Goal: Task Accomplishment & Management: Manage account settings

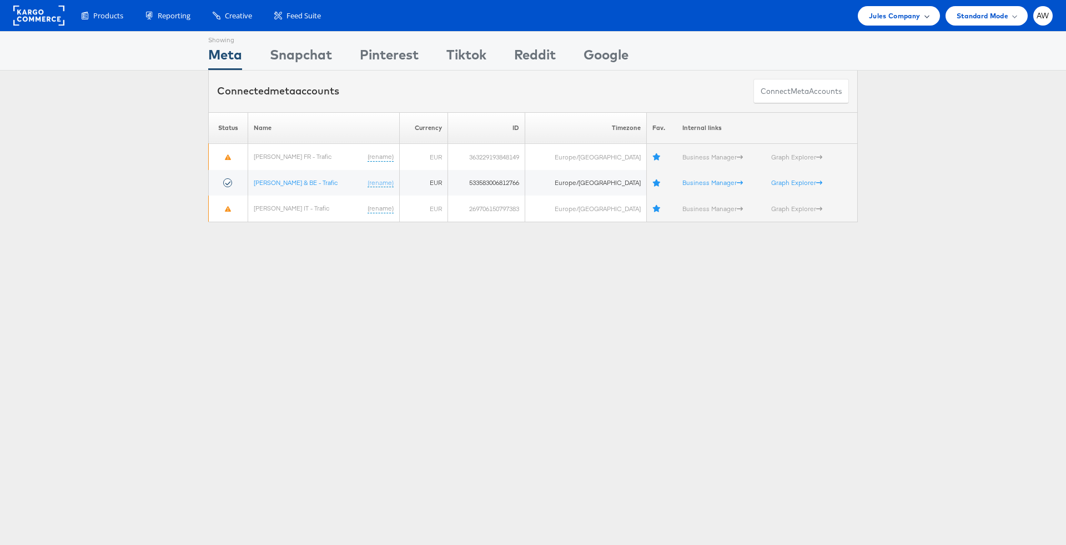
click at [923, 13] on div "Jules Company" at bounding box center [898, 16] width 59 height 12
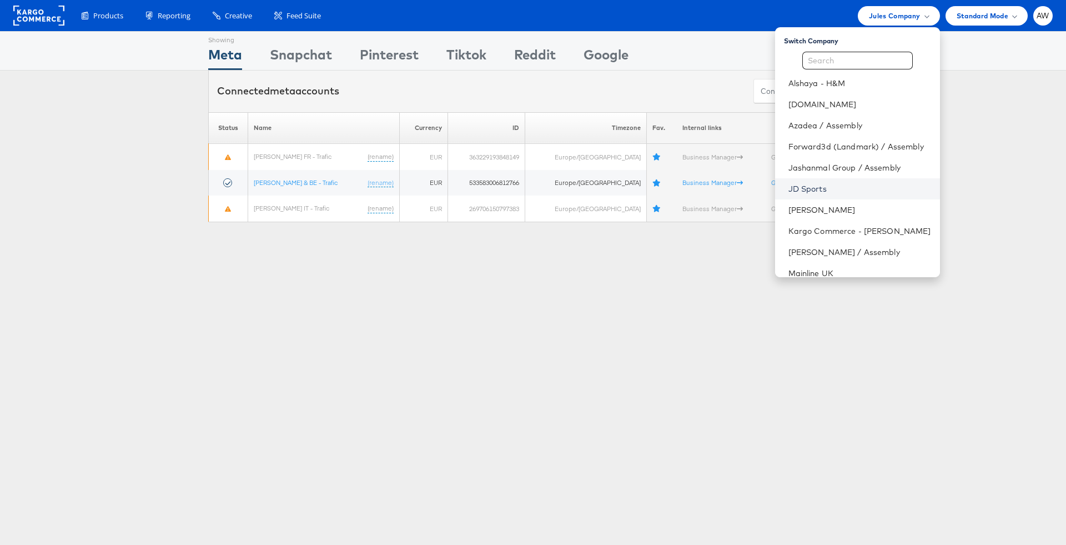
click at [837, 191] on link "JD Sports" at bounding box center [860, 188] width 143 height 11
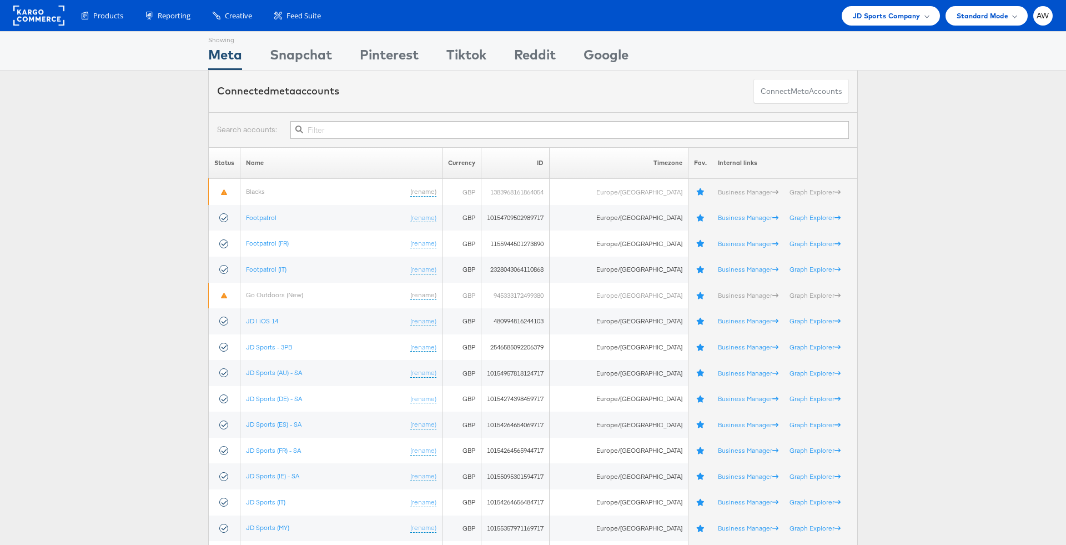
click at [643, 133] on input "text" at bounding box center [569, 130] width 559 height 18
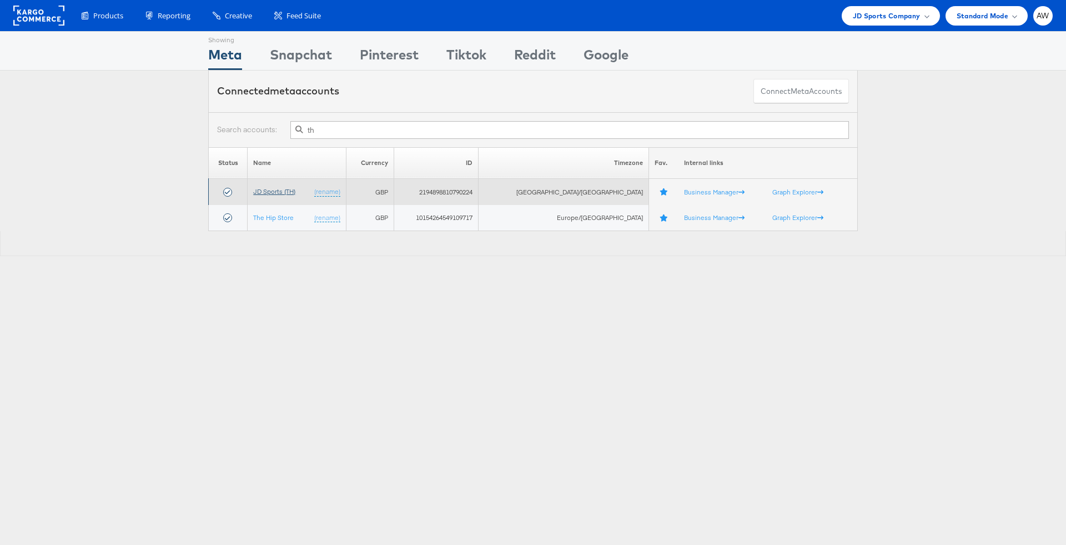
type input "th"
click at [290, 191] on link "JD Sports (TH)" at bounding box center [274, 191] width 42 height 8
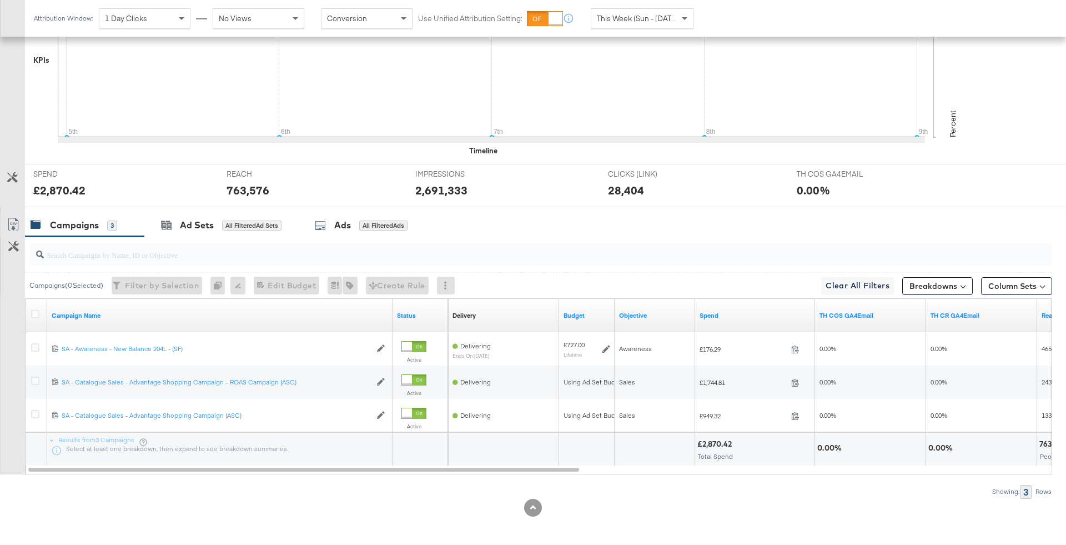
scroll to position [337, 0]
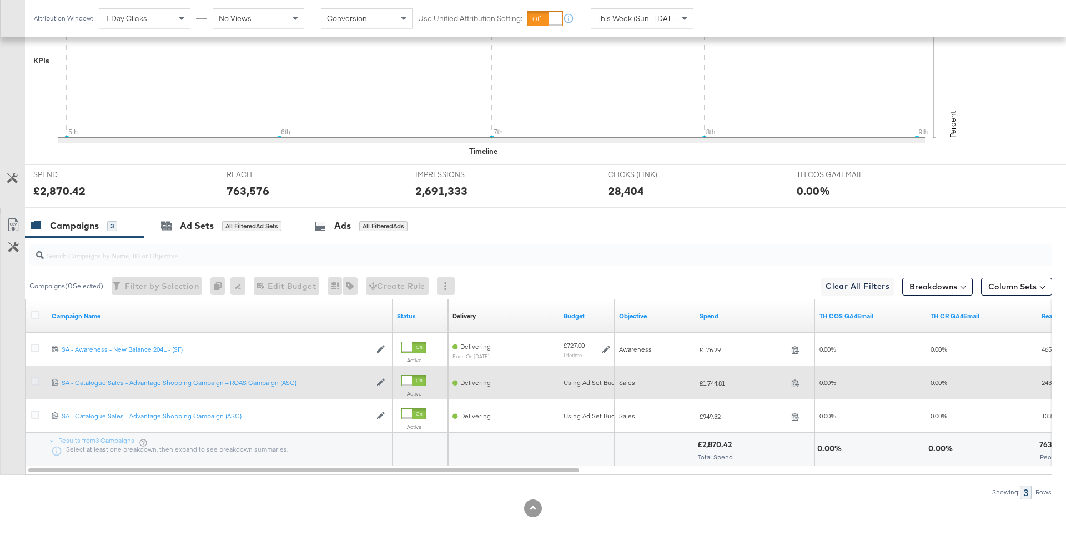
click at [31, 377] on icon at bounding box center [35, 381] width 8 height 8
click at [0, 0] on input "checkbox" at bounding box center [0, 0] width 0 height 0
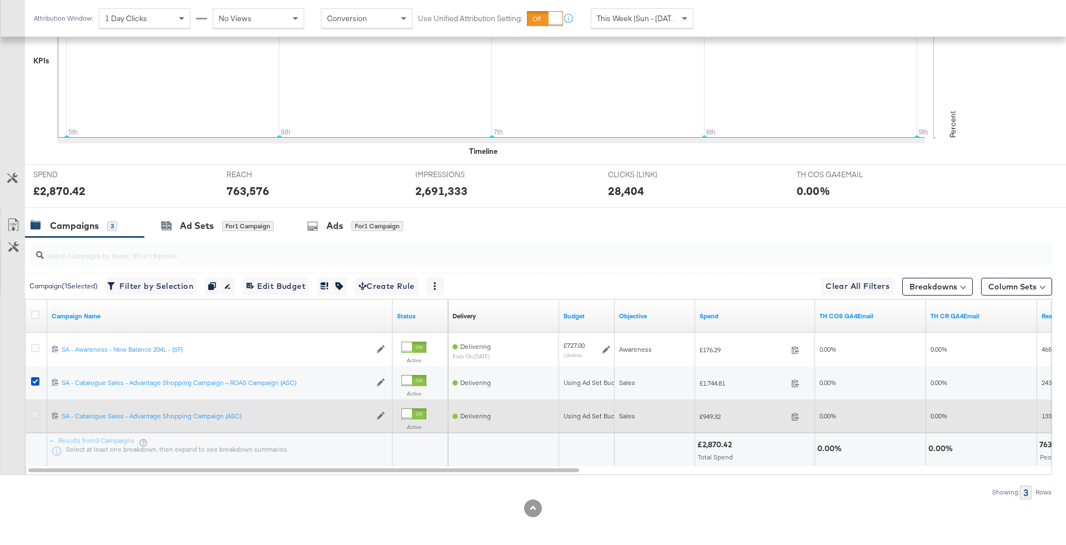
click at [37, 410] on icon at bounding box center [35, 414] width 8 height 8
click at [0, 0] on input "checkbox" at bounding box center [0, 0] width 0 height 0
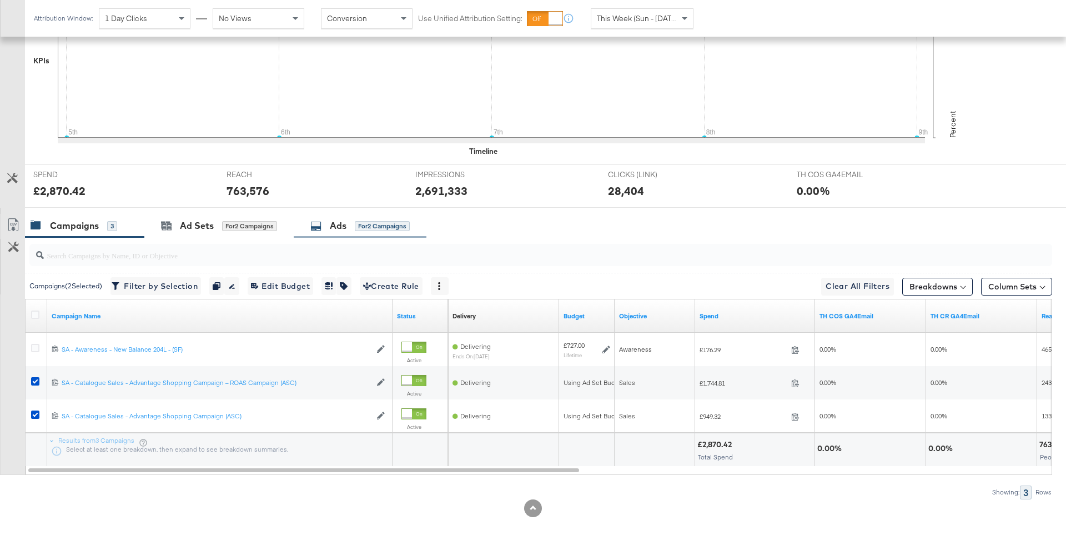
click at [349, 231] on div "Ads for 2 Campaigns" at bounding box center [360, 226] width 133 height 24
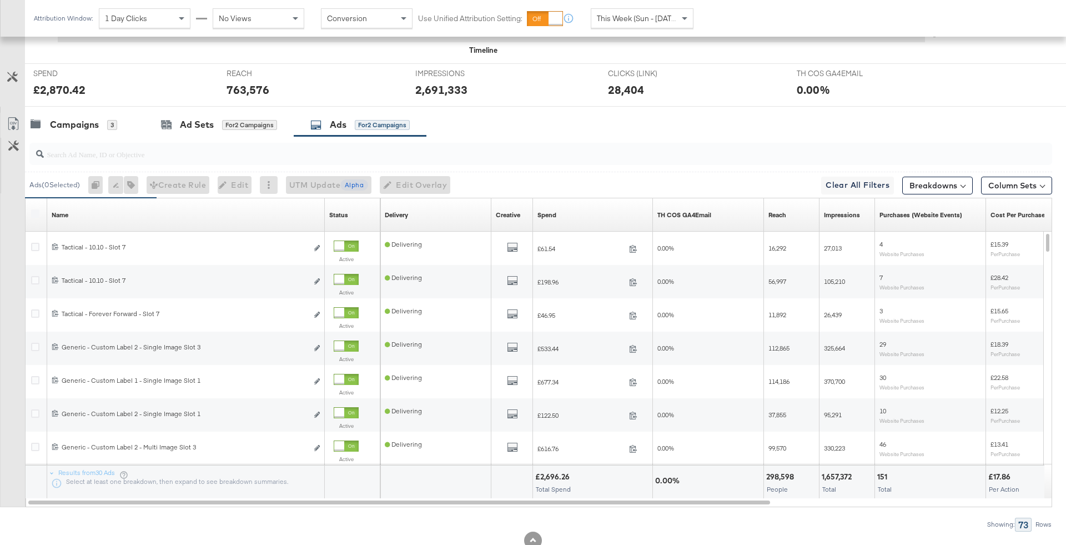
scroll to position [456, 0]
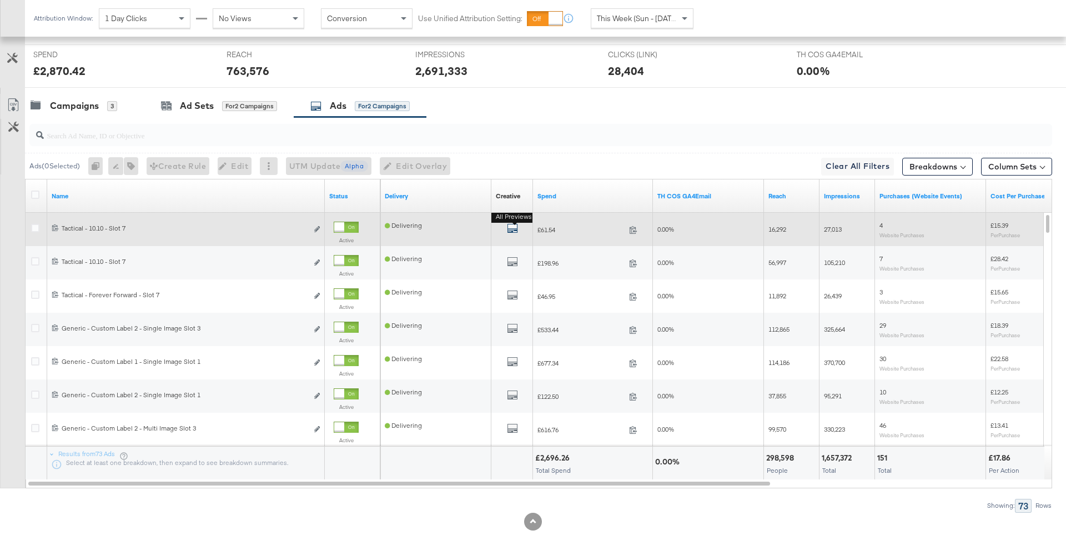
click at [511, 226] on icon "default" at bounding box center [512, 228] width 11 height 11
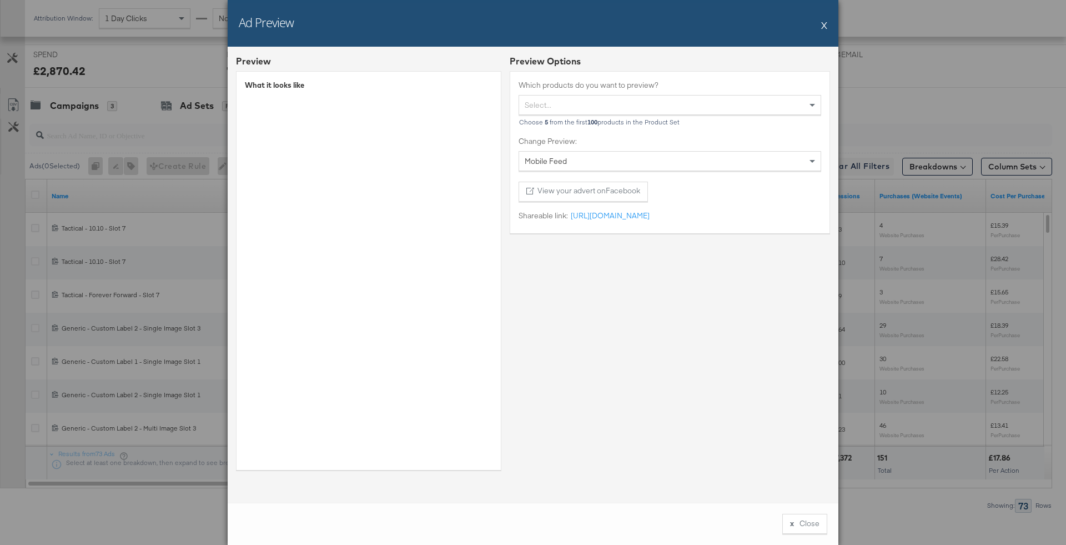
click at [829, 17] on div "Ad Preview X" at bounding box center [533, 23] width 611 height 47
click at [829, 21] on div "Ad Preview X" at bounding box center [533, 23] width 611 height 47
click at [824, 29] on button "X" at bounding box center [824, 25] width 6 height 22
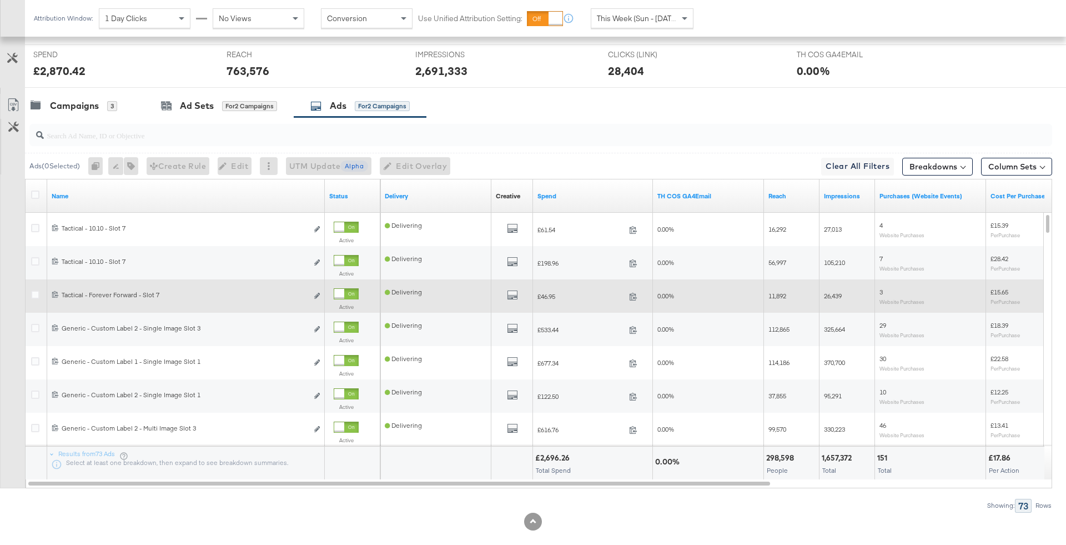
click at [354, 290] on div at bounding box center [346, 293] width 25 height 11
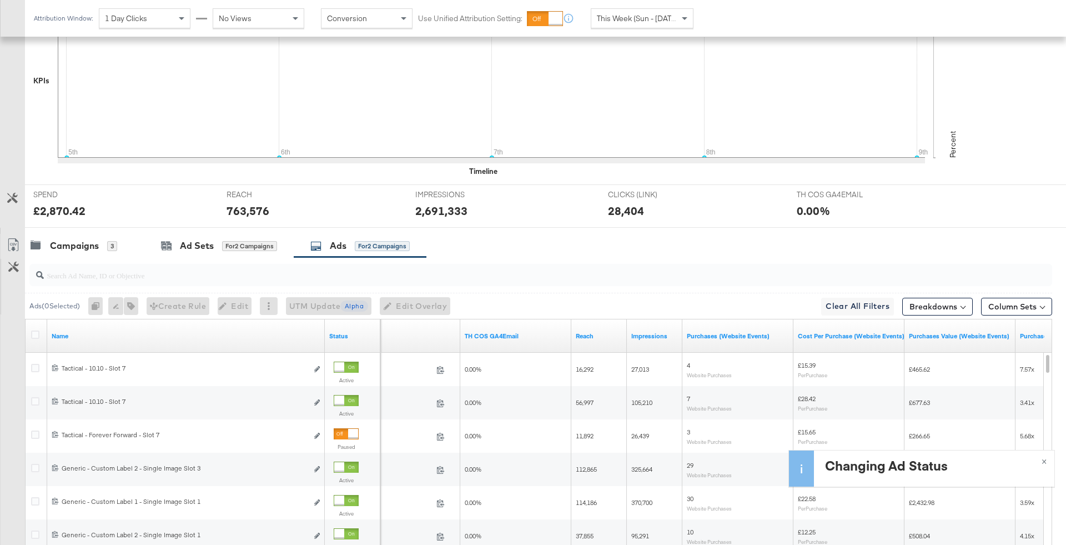
scroll to position [0, 0]
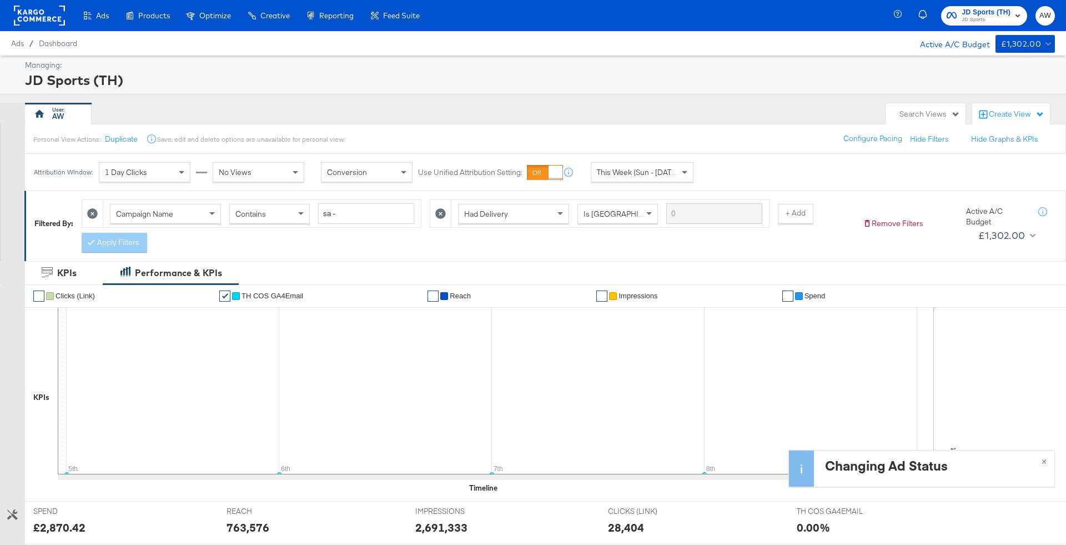
click at [968, 19] on span "JD Sports" at bounding box center [986, 20] width 49 height 9
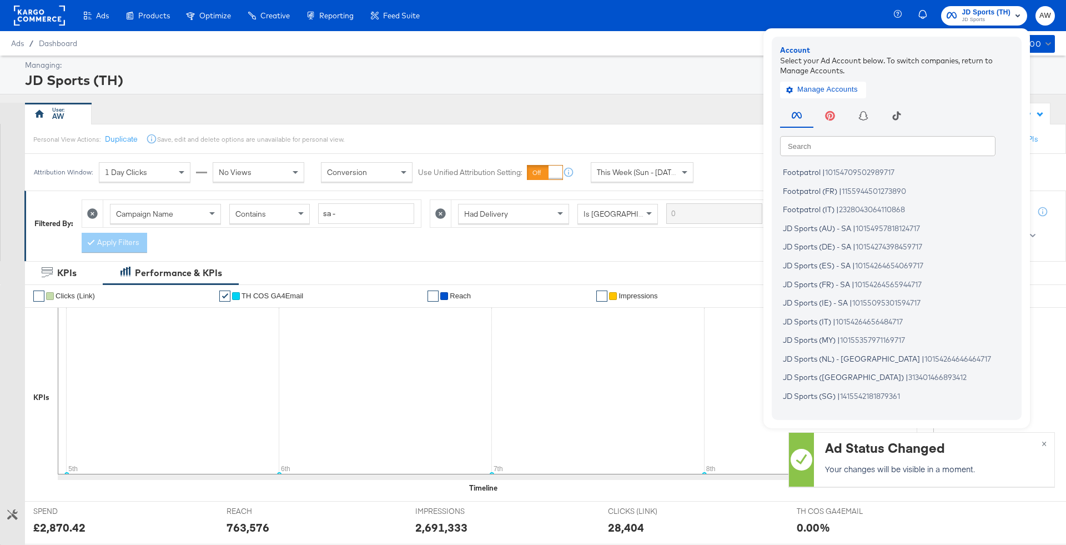
click at [910, 140] on input "text" at bounding box center [887, 145] width 215 height 20
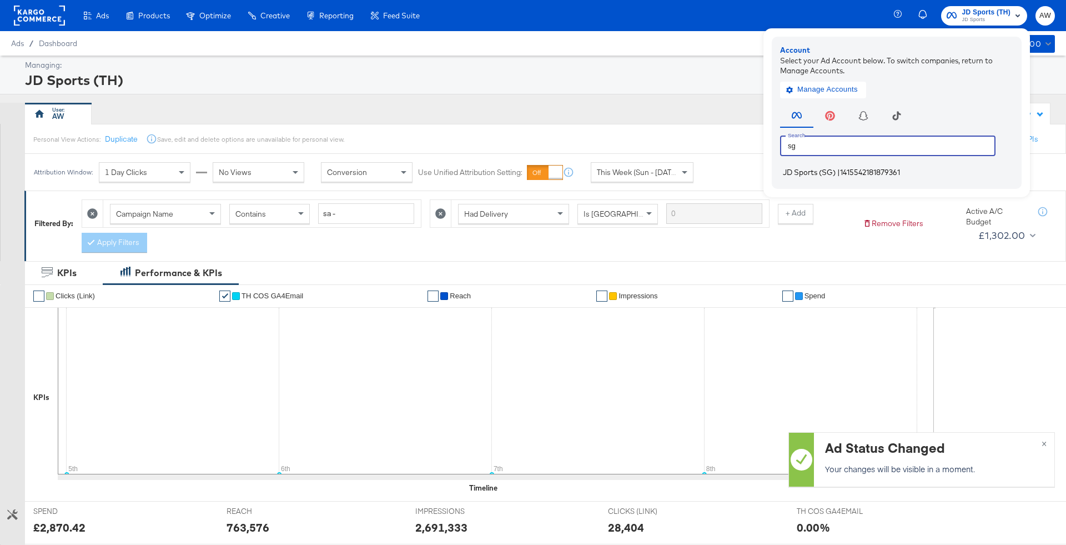
type input "sg"
click at [866, 173] on span "1415542181879361" at bounding box center [870, 172] width 60 height 9
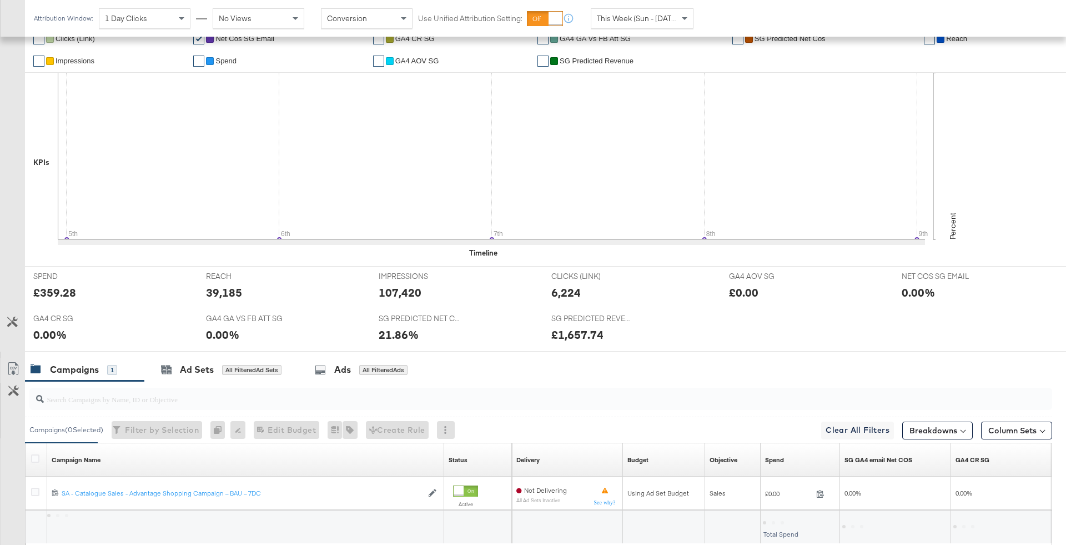
scroll to position [335, 0]
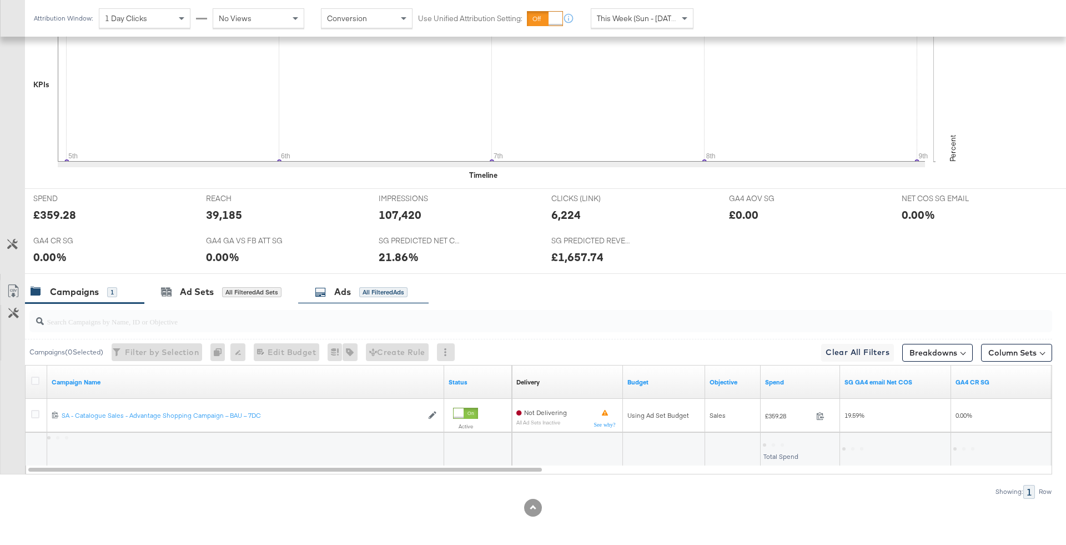
click at [330, 297] on div "Ads All Filtered Ads" at bounding box center [363, 292] width 130 height 24
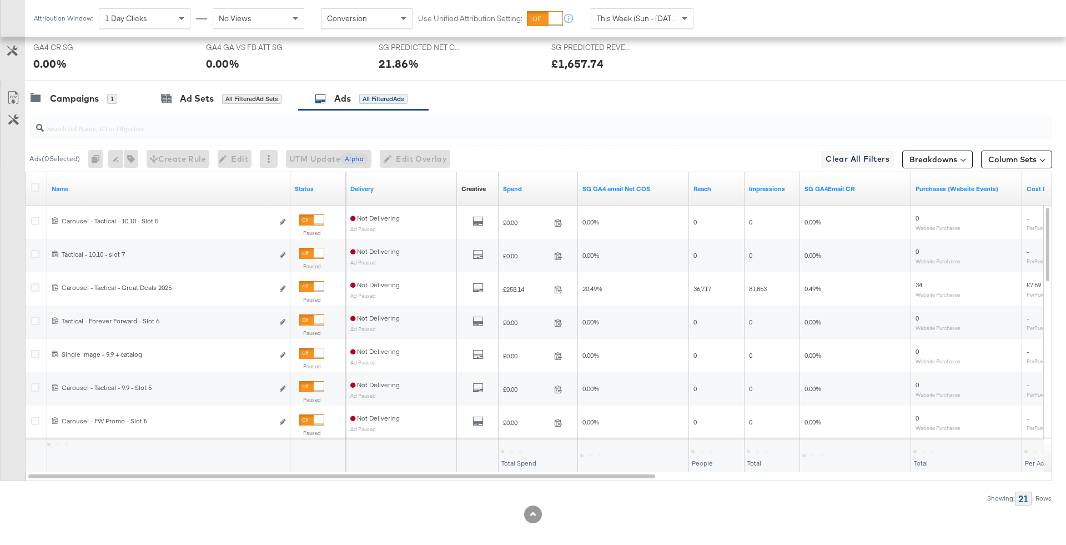
scroll to position [535, 0]
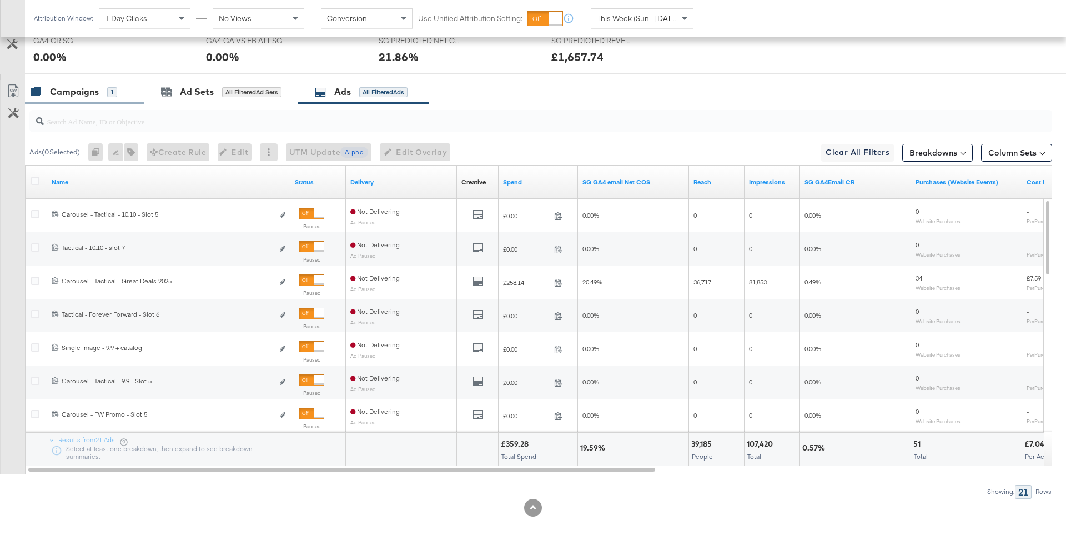
click at [109, 98] on div "Campaigns 1" at bounding box center [84, 92] width 119 height 24
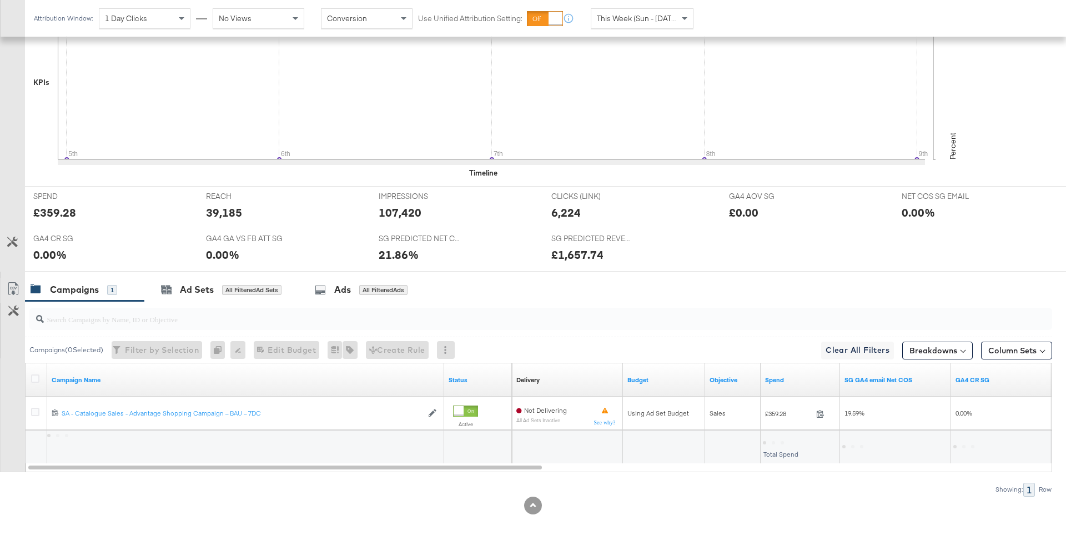
scroll to position [335, 0]
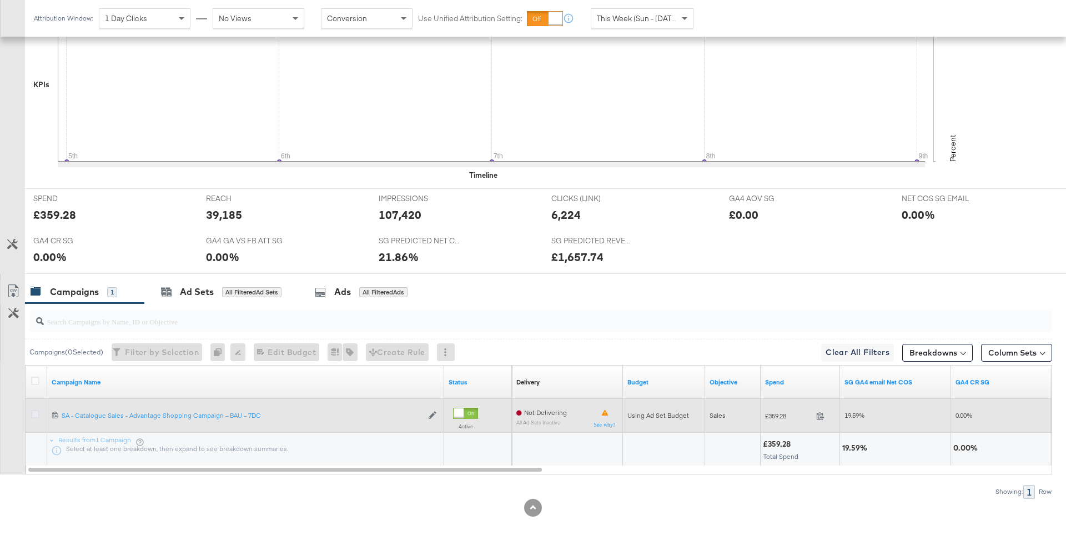
click at [32, 410] on icon at bounding box center [35, 414] width 8 height 8
click at [0, 0] on input "checkbox" at bounding box center [0, 0] width 0 height 0
click at [605, 410] on icon at bounding box center [605, 413] width 6 height 6
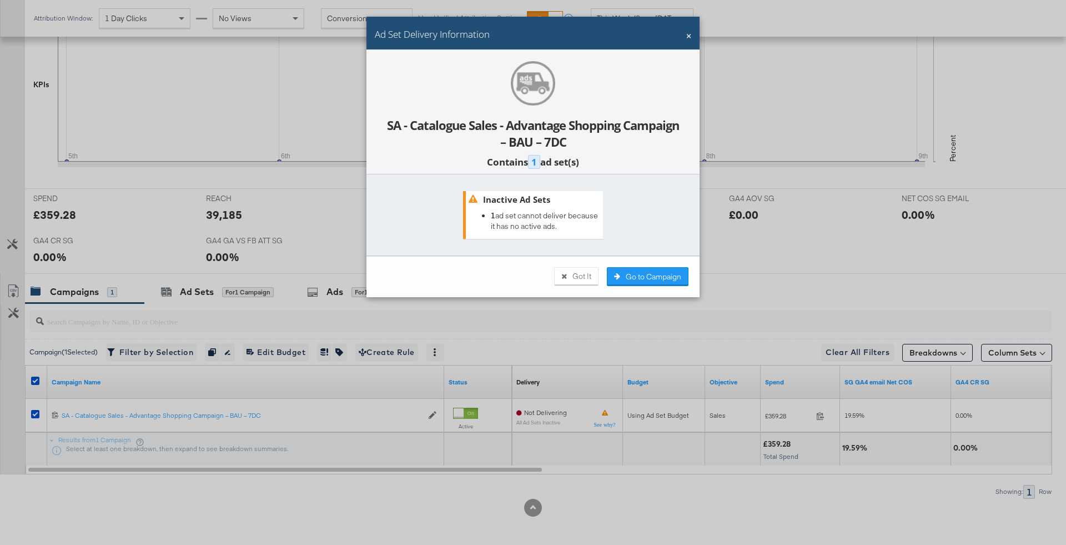
click at [685, 28] on div "× Ad Set Delivery Information" at bounding box center [532, 33] width 333 height 33
click at [686, 34] on button "×" at bounding box center [688, 34] width 5 height 13
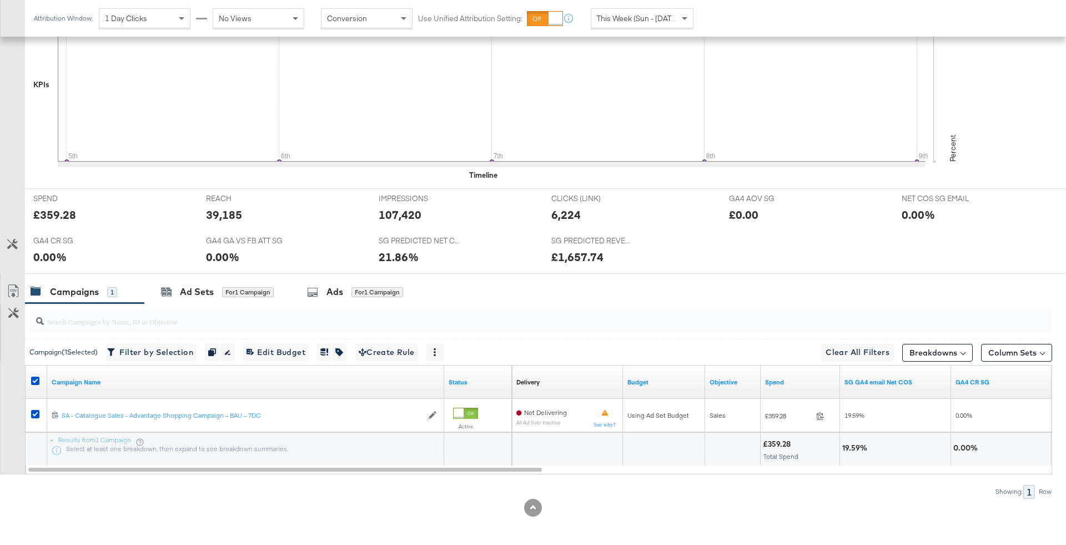
click at [235, 277] on div at bounding box center [533, 278] width 1066 height 9
click at [238, 287] on span "for 1 Campaign" at bounding box center [248, 292] width 52 height 10
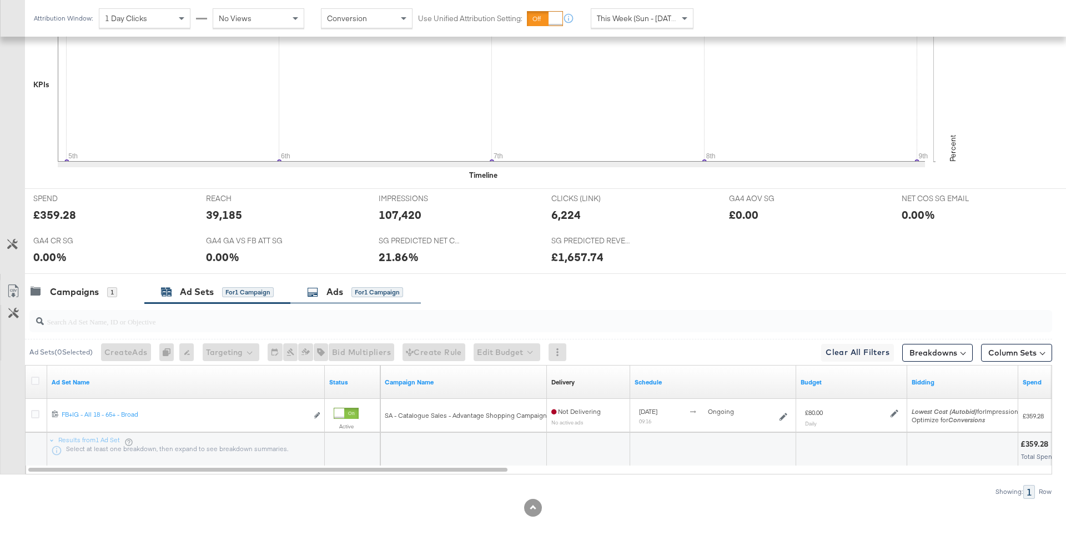
click at [349, 292] on div "Ads for 1 Campaign" at bounding box center [355, 291] width 96 height 13
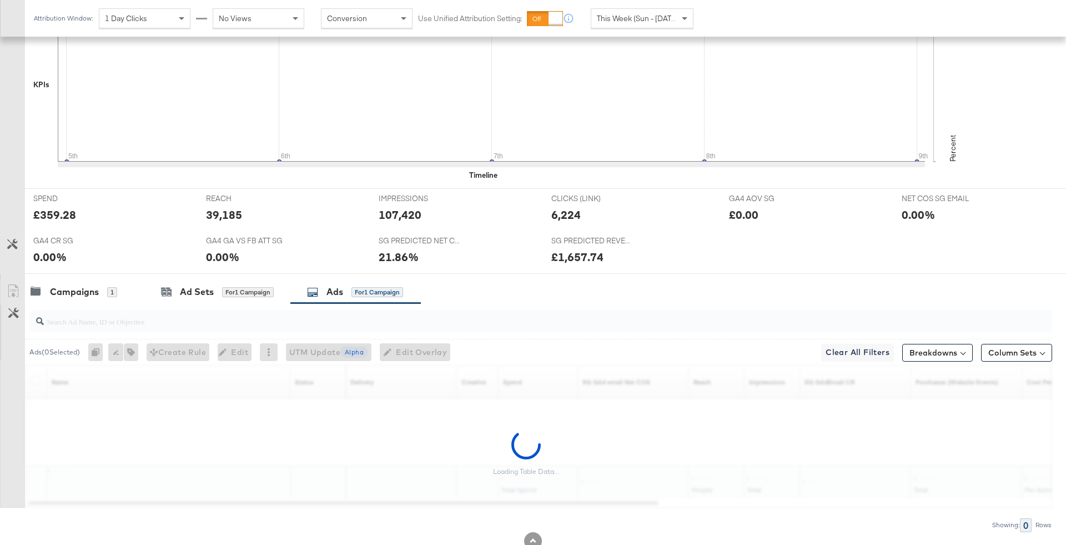
scroll to position [368, 0]
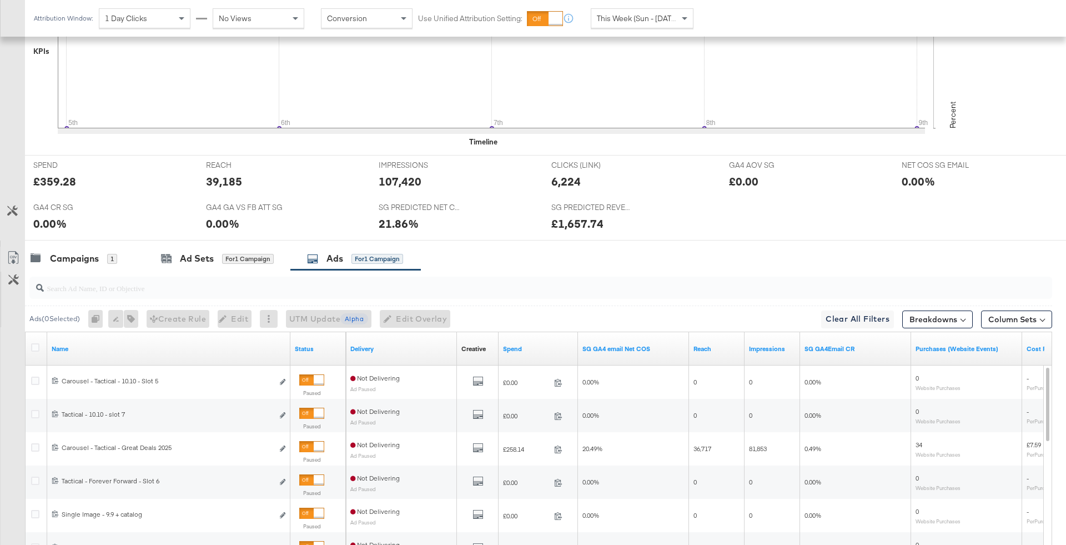
click at [611, 18] on span "This Week (Sun - [DATE])" at bounding box center [638, 18] width 83 height 10
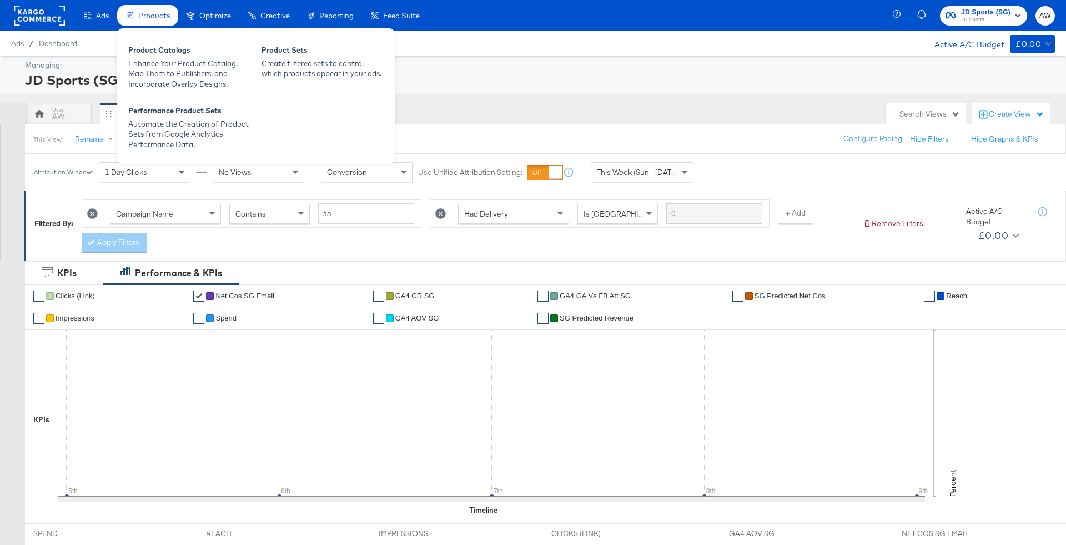
scroll to position [335, 0]
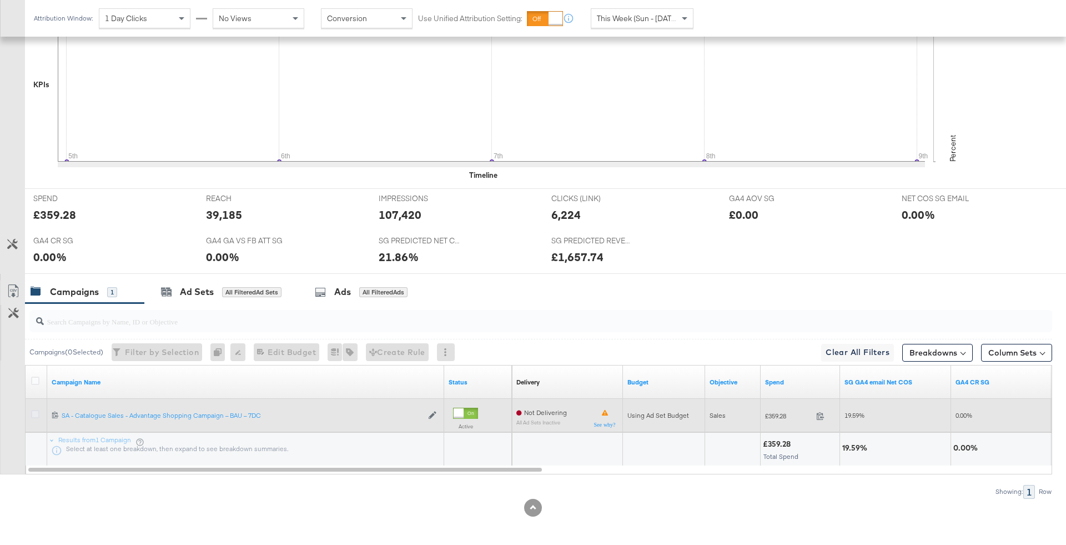
click at [37, 408] on div at bounding box center [37, 415] width 21 height 20
click at [34, 413] on icon at bounding box center [35, 414] width 8 height 8
click at [0, 0] on input "checkbox" at bounding box center [0, 0] width 0 height 0
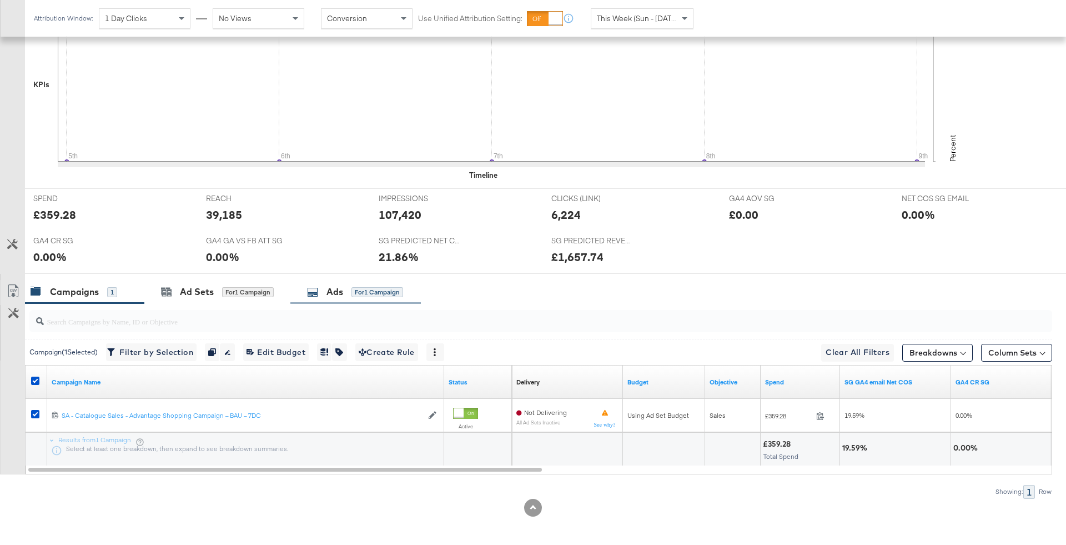
click at [353, 295] on div "for 1 Campaign" at bounding box center [377, 292] width 52 height 10
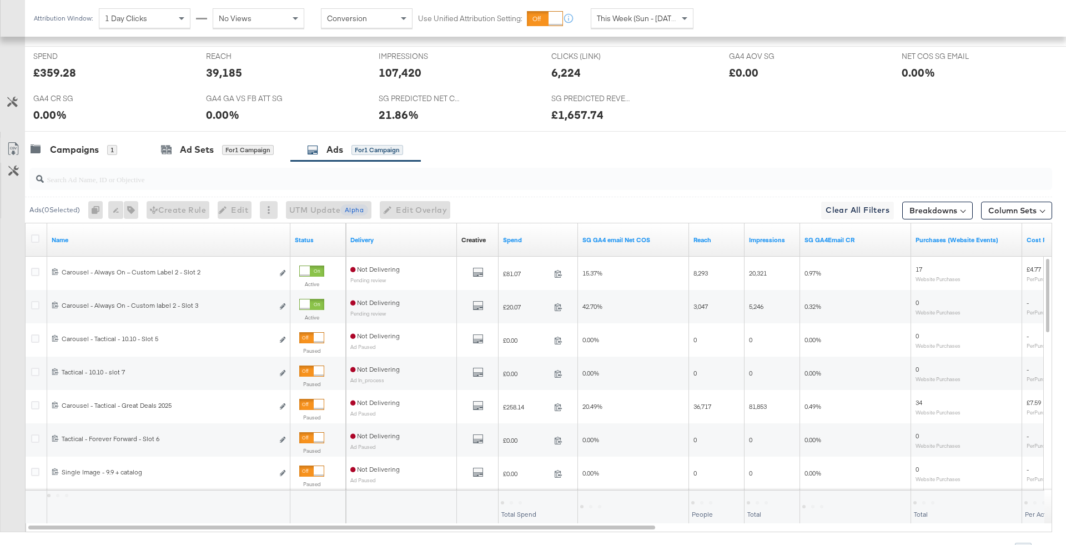
scroll to position [478, 0]
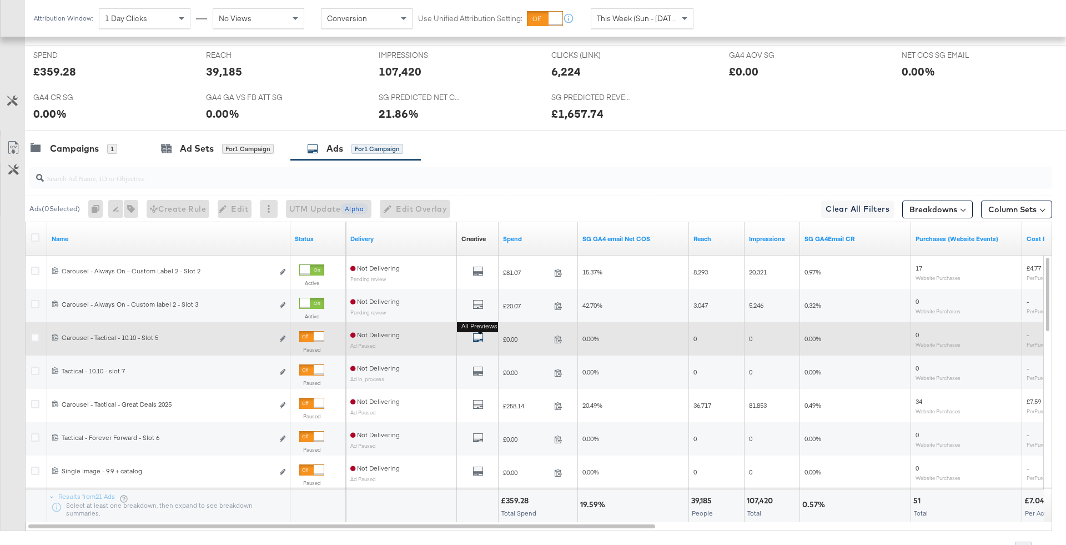
click at [480, 336] on icon "default" at bounding box center [478, 337] width 11 height 11
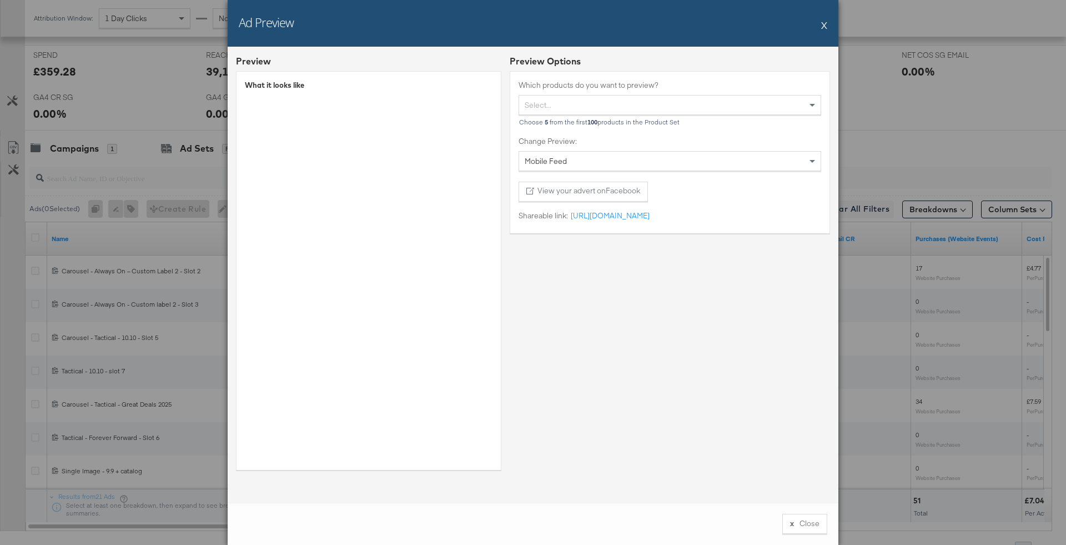
click at [823, 22] on button "X" at bounding box center [824, 25] width 6 height 22
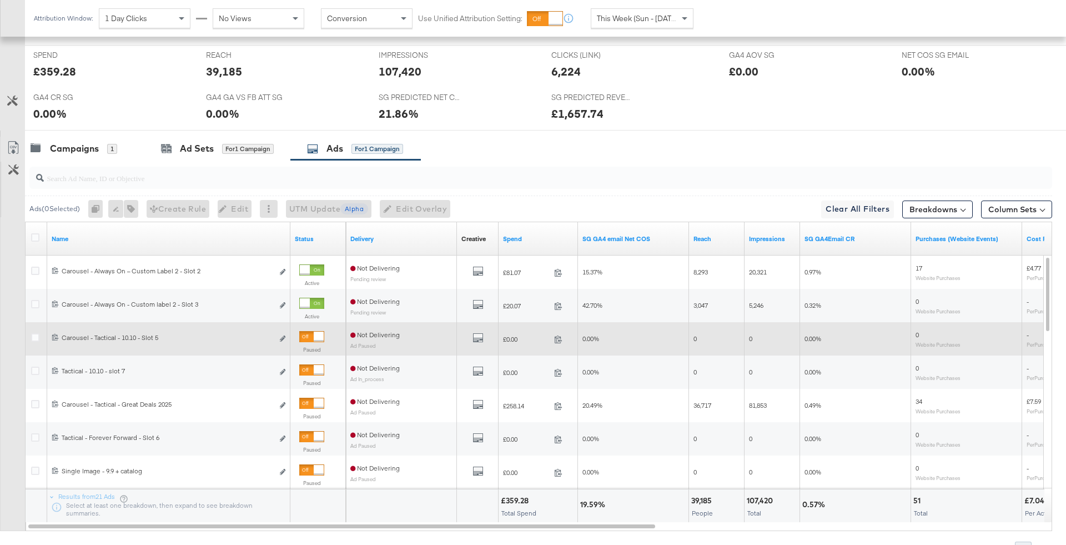
click at [317, 333] on div at bounding box center [319, 337] width 10 height 10
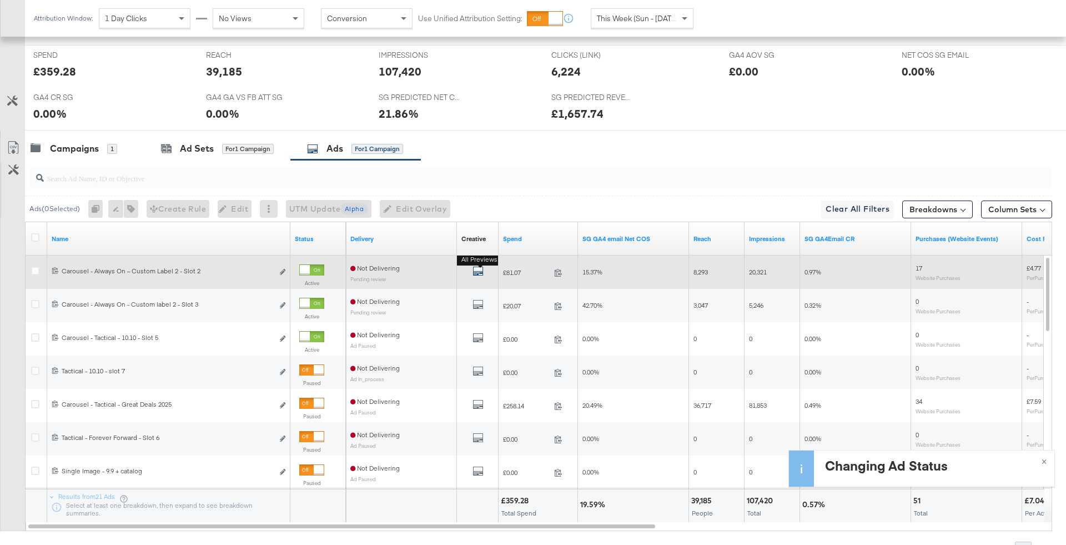
click at [482, 267] on icon "default" at bounding box center [478, 270] width 11 height 11
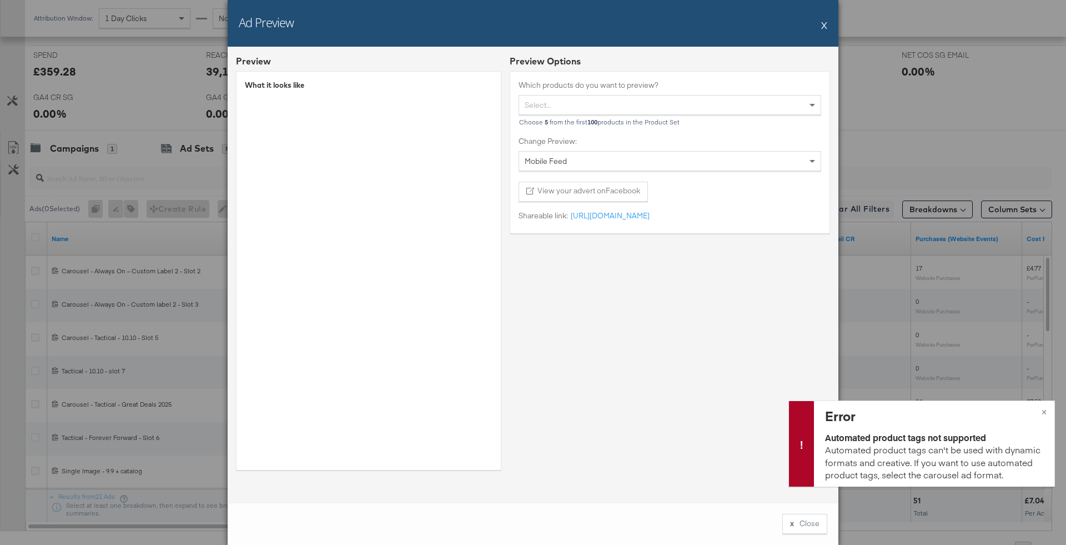
click at [826, 25] on button "X" at bounding box center [824, 25] width 6 height 22
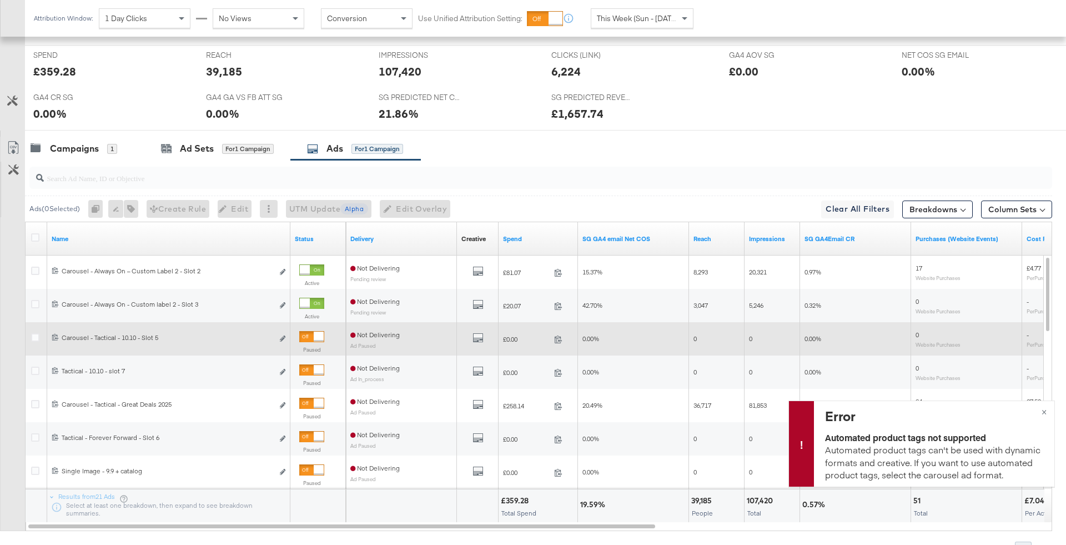
click at [310, 337] on div at bounding box center [311, 336] width 25 height 11
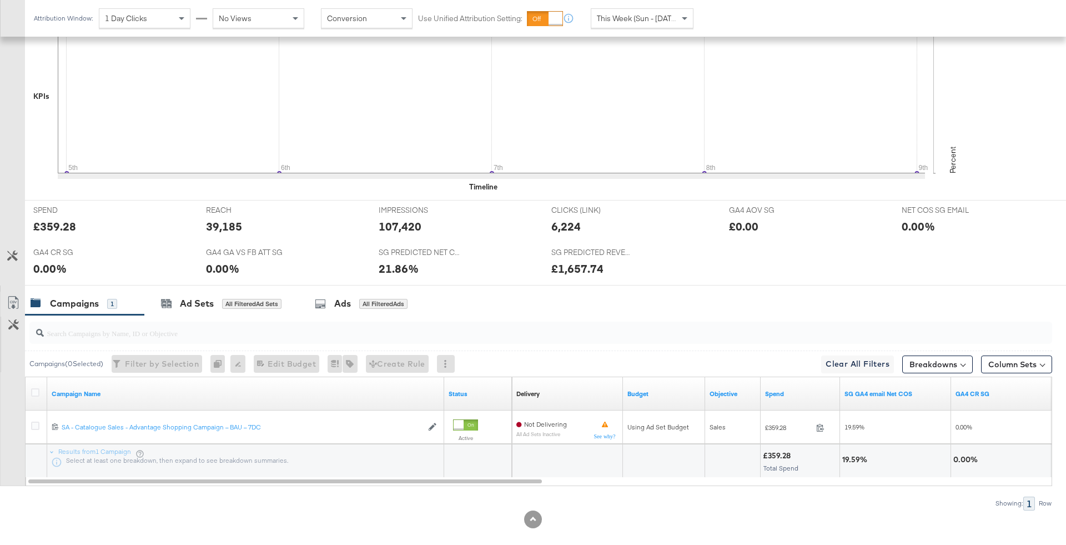
scroll to position [335, 0]
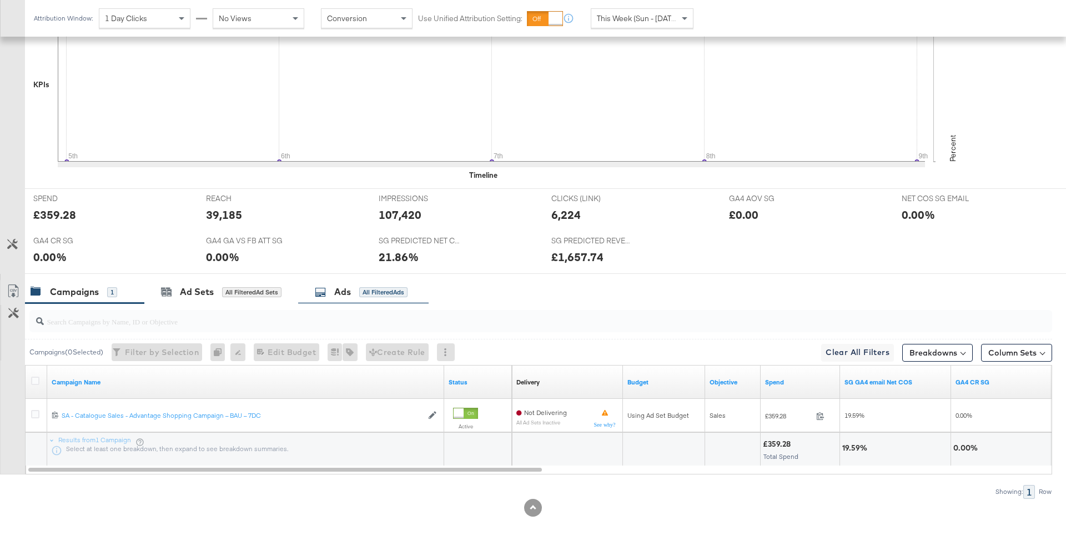
click at [341, 295] on div "Ads" at bounding box center [342, 291] width 17 height 13
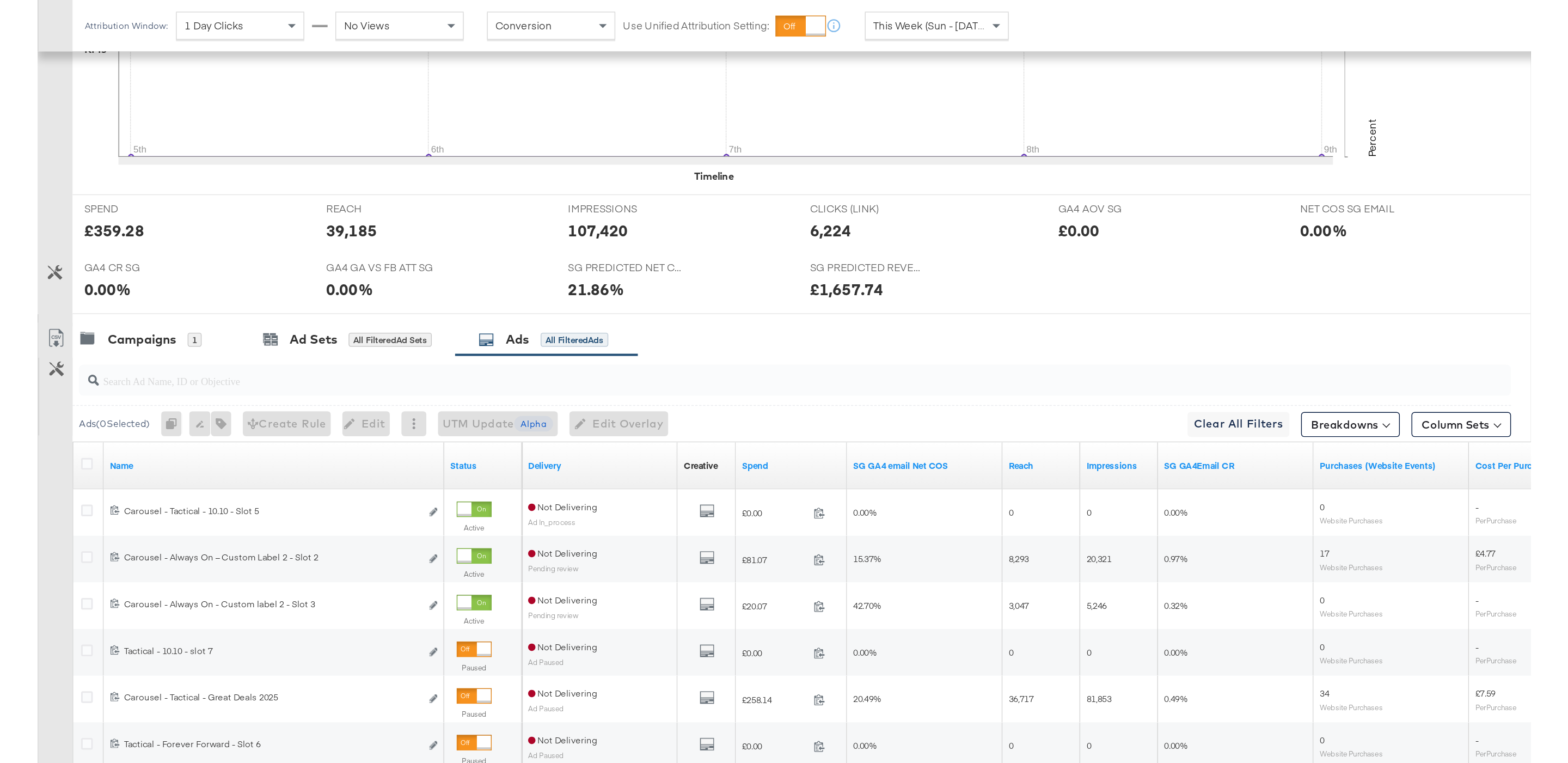
scroll to position [284, 0]
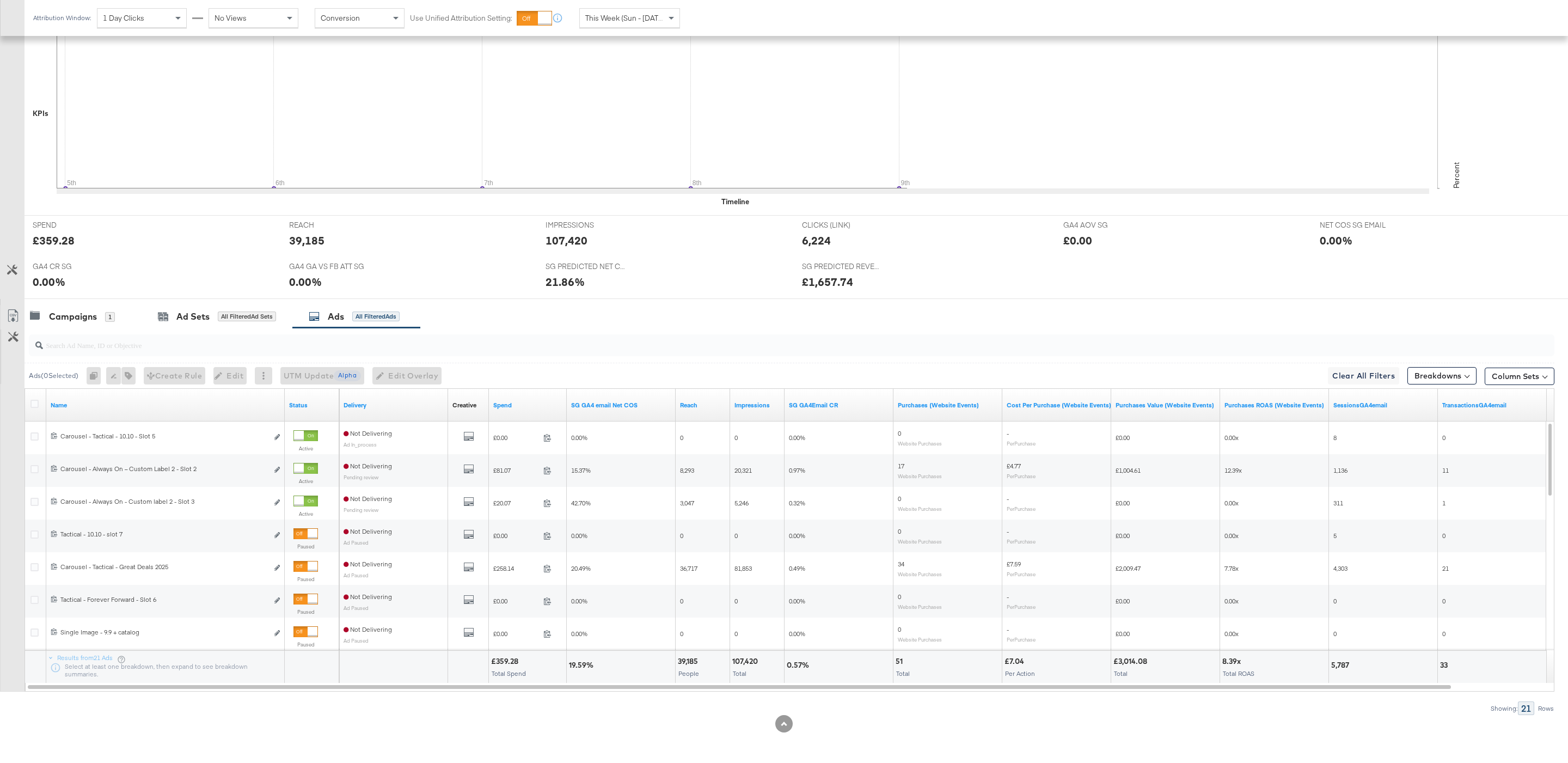
click at [279, 2] on div "Attribution Window: 1 Day Clicks No Views Conversion Use Unified Attribution Se…" at bounding box center [359, 18] width 669 height 36
